Goal: Information Seeking & Learning: Learn about a topic

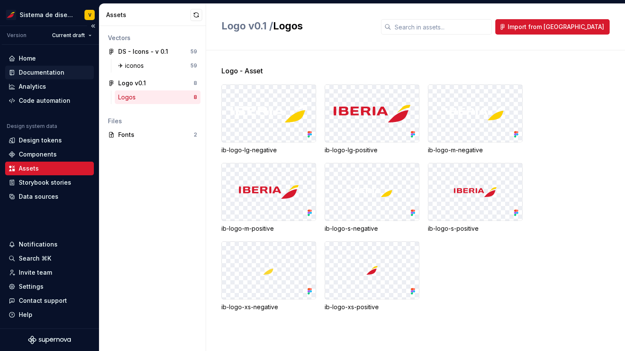
click at [29, 72] on div "Documentation" at bounding box center [42, 72] width 46 height 9
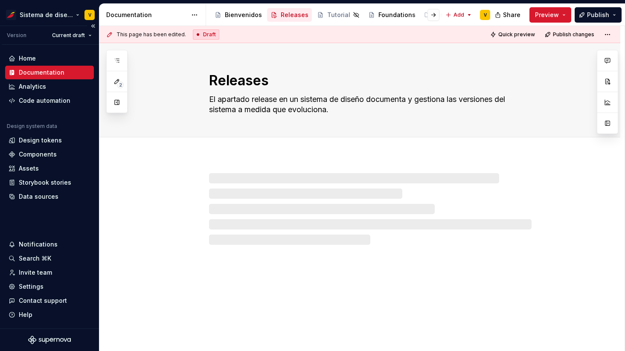
type textarea "*"
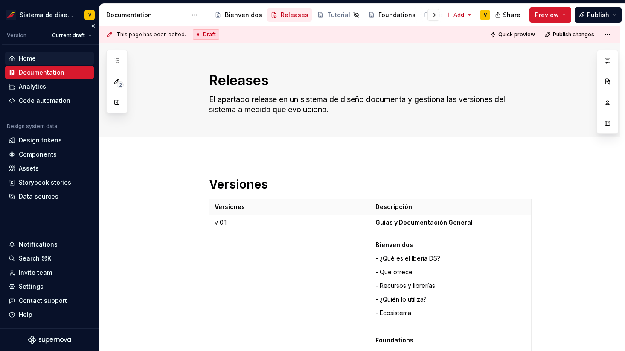
click at [33, 55] on div "Home" at bounding box center [27, 58] width 17 height 9
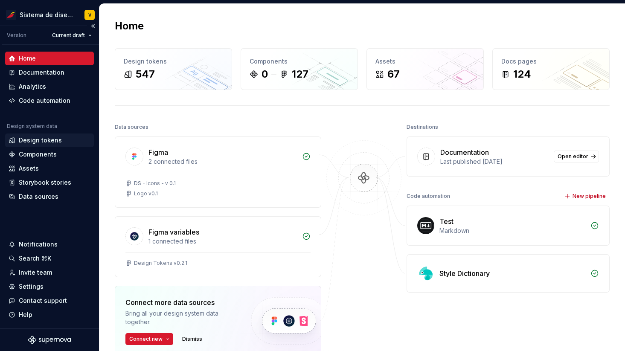
click at [43, 138] on div "Design tokens" at bounding box center [40, 140] width 43 height 9
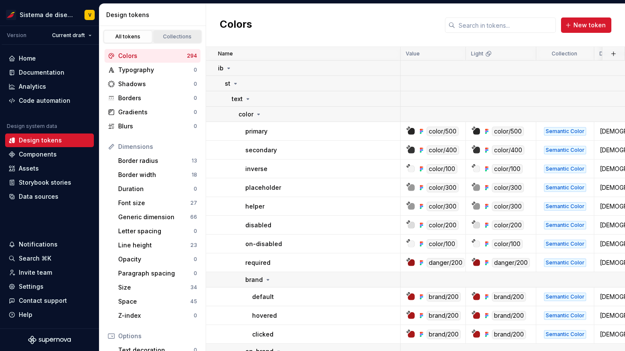
click at [171, 38] on div "Collections" at bounding box center [177, 36] width 43 height 7
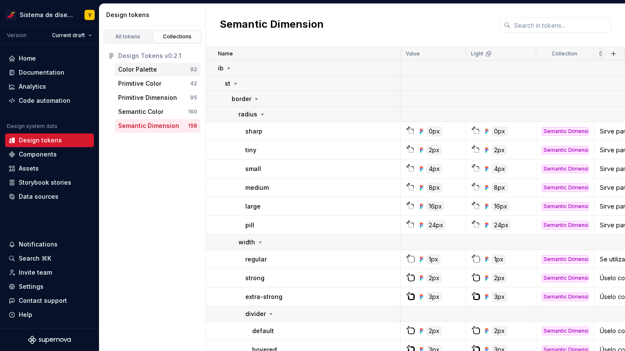
click at [147, 70] on div "Color Palette" at bounding box center [137, 69] width 39 height 9
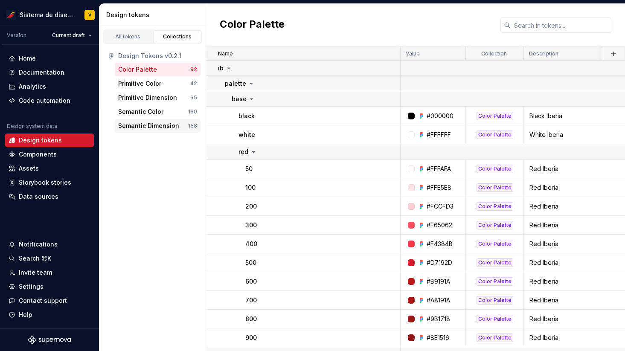
click at [139, 122] on div "Semantic Dimension 158" at bounding box center [158, 126] width 86 height 14
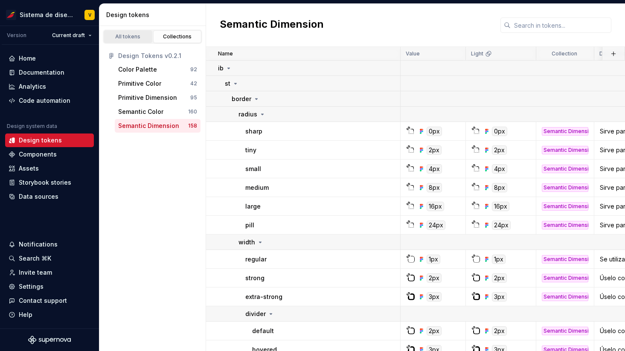
click at [124, 40] on div "All tokens" at bounding box center [128, 36] width 43 height 7
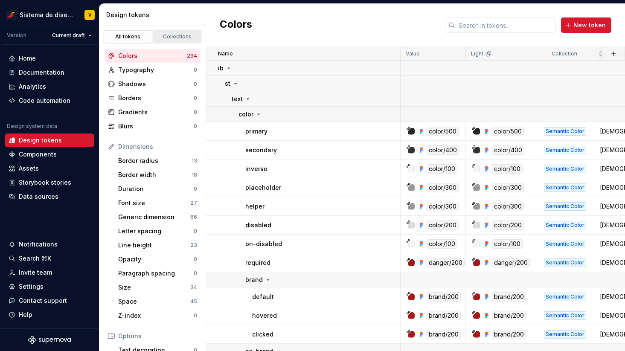
click at [172, 38] on div "Collections" at bounding box center [177, 36] width 43 height 7
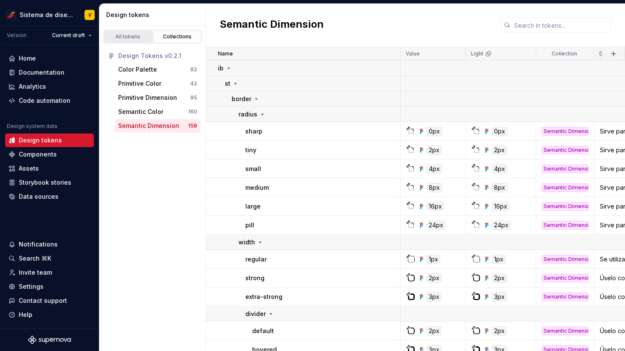
click at [131, 35] on div "All tokens" at bounding box center [128, 36] width 43 height 7
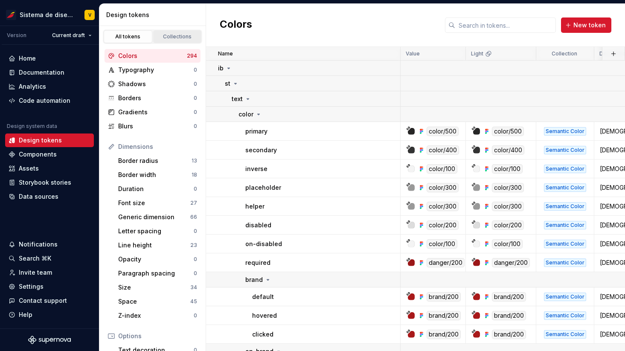
click at [174, 38] on div "Collections" at bounding box center [177, 36] width 43 height 7
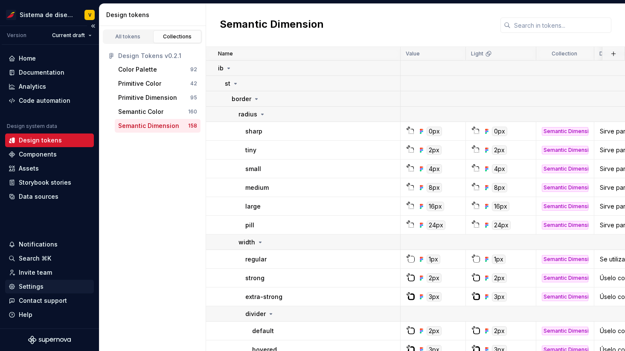
click at [40, 286] on div "Settings" at bounding box center [31, 286] width 25 height 9
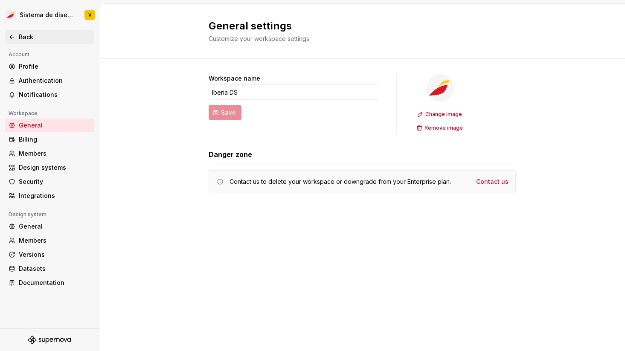
click at [34, 38] on div "Back" at bounding box center [55, 37] width 72 height 9
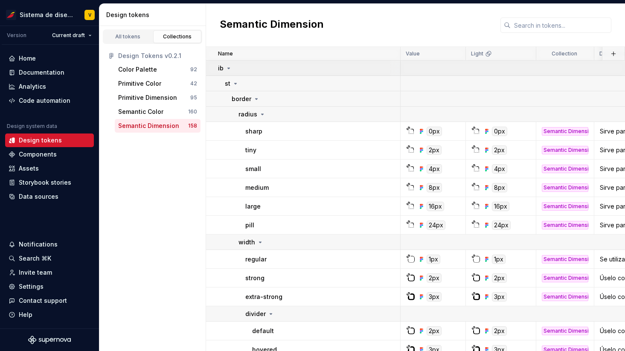
click at [229, 68] on icon at bounding box center [229, 68] width 2 height 1
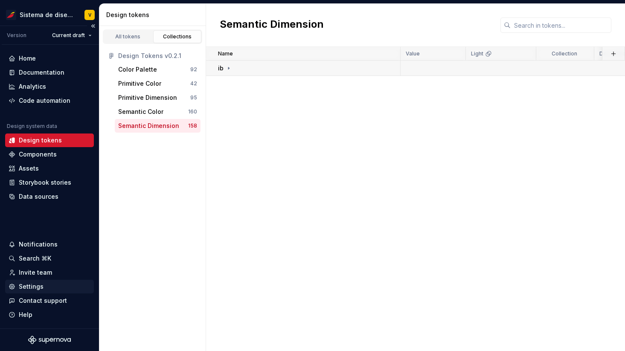
click at [37, 284] on div "Settings" at bounding box center [31, 286] width 25 height 9
